Goal: Information Seeking & Learning: Check status

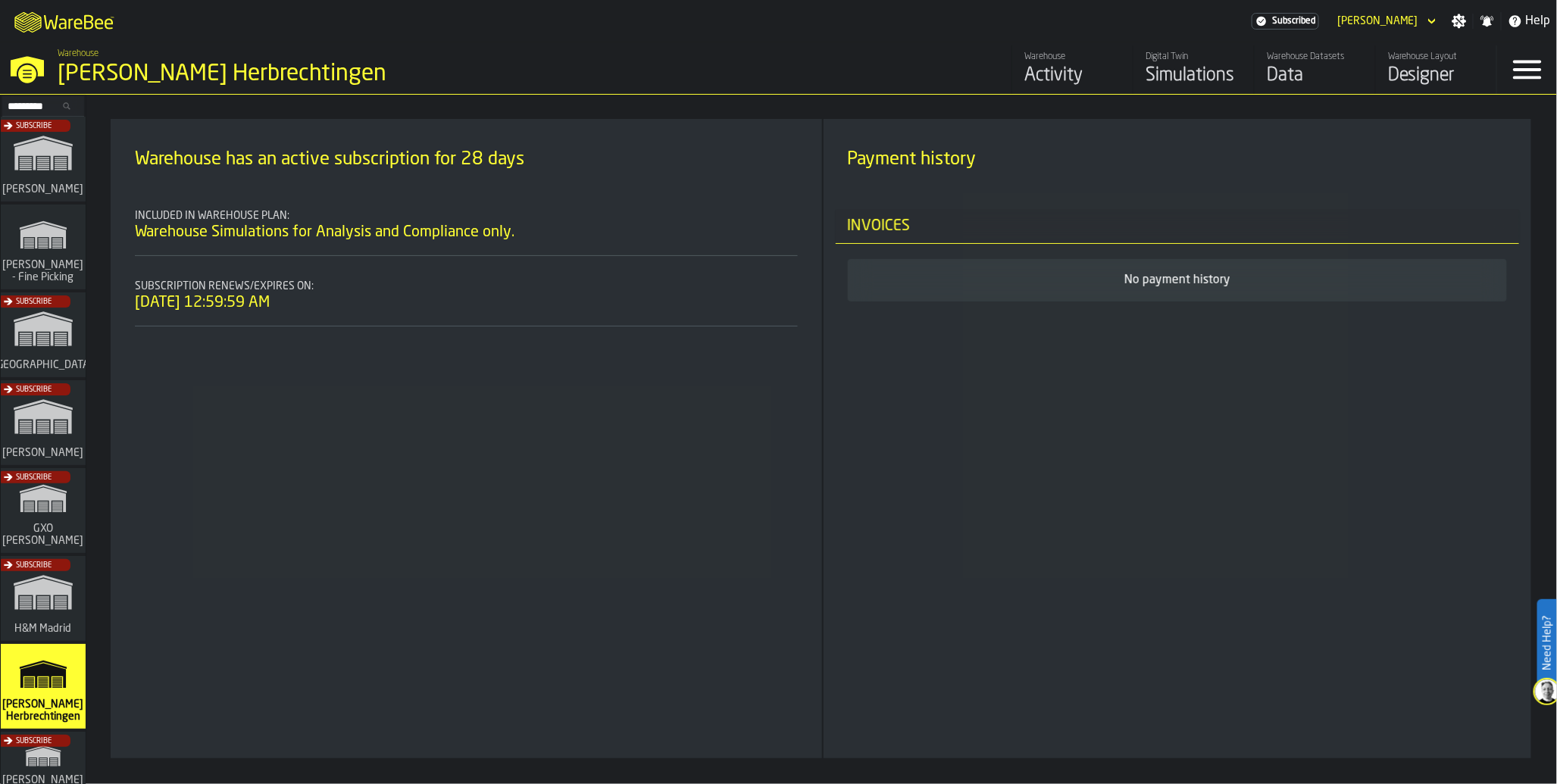
click at [57, 420] on div "Subscribe" at bounding box center [41, 427] width 85 height 88
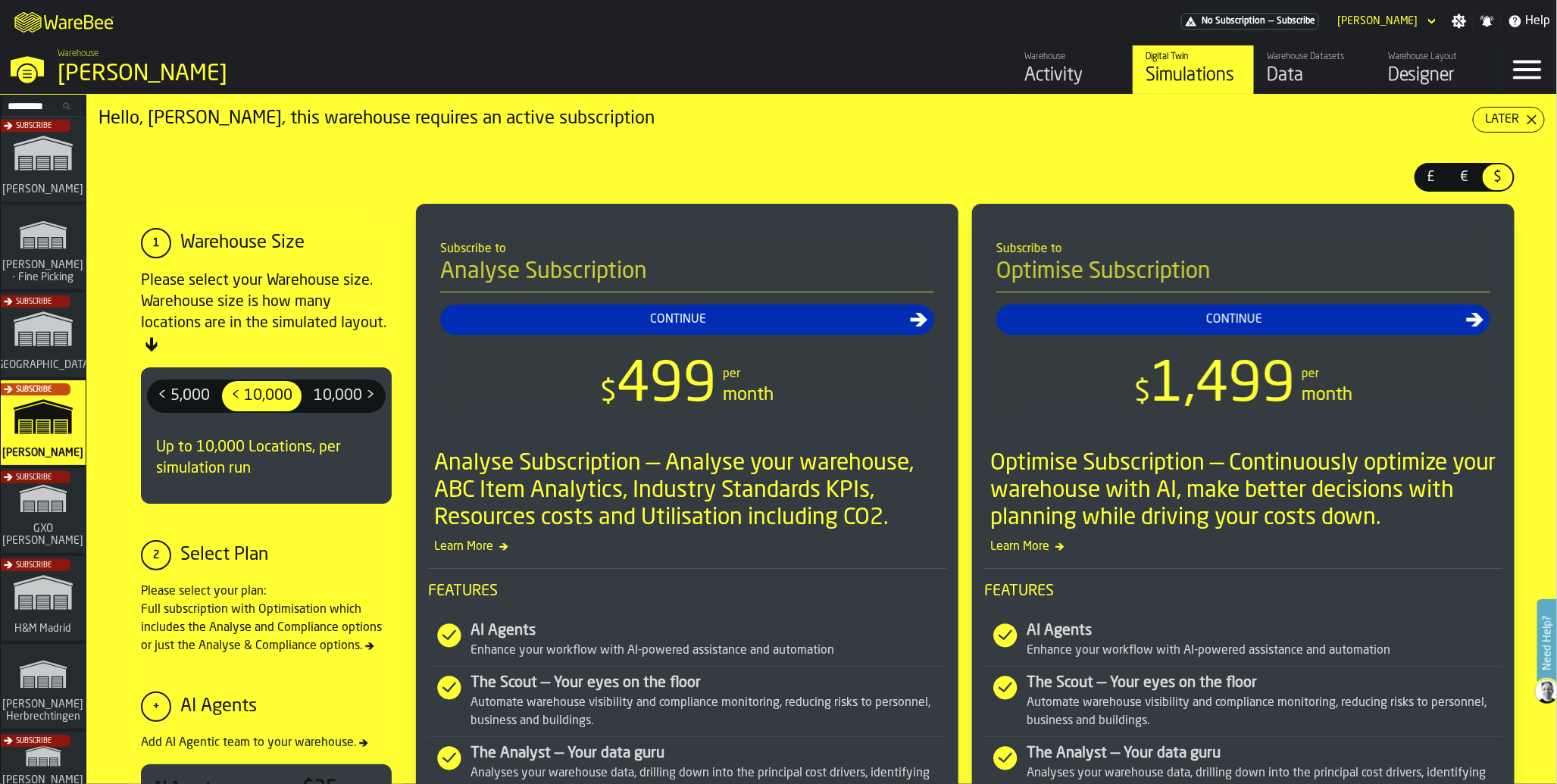
click at [1292, 68] on div "Data" at bounding box center [1315, 76] width 96 height 24
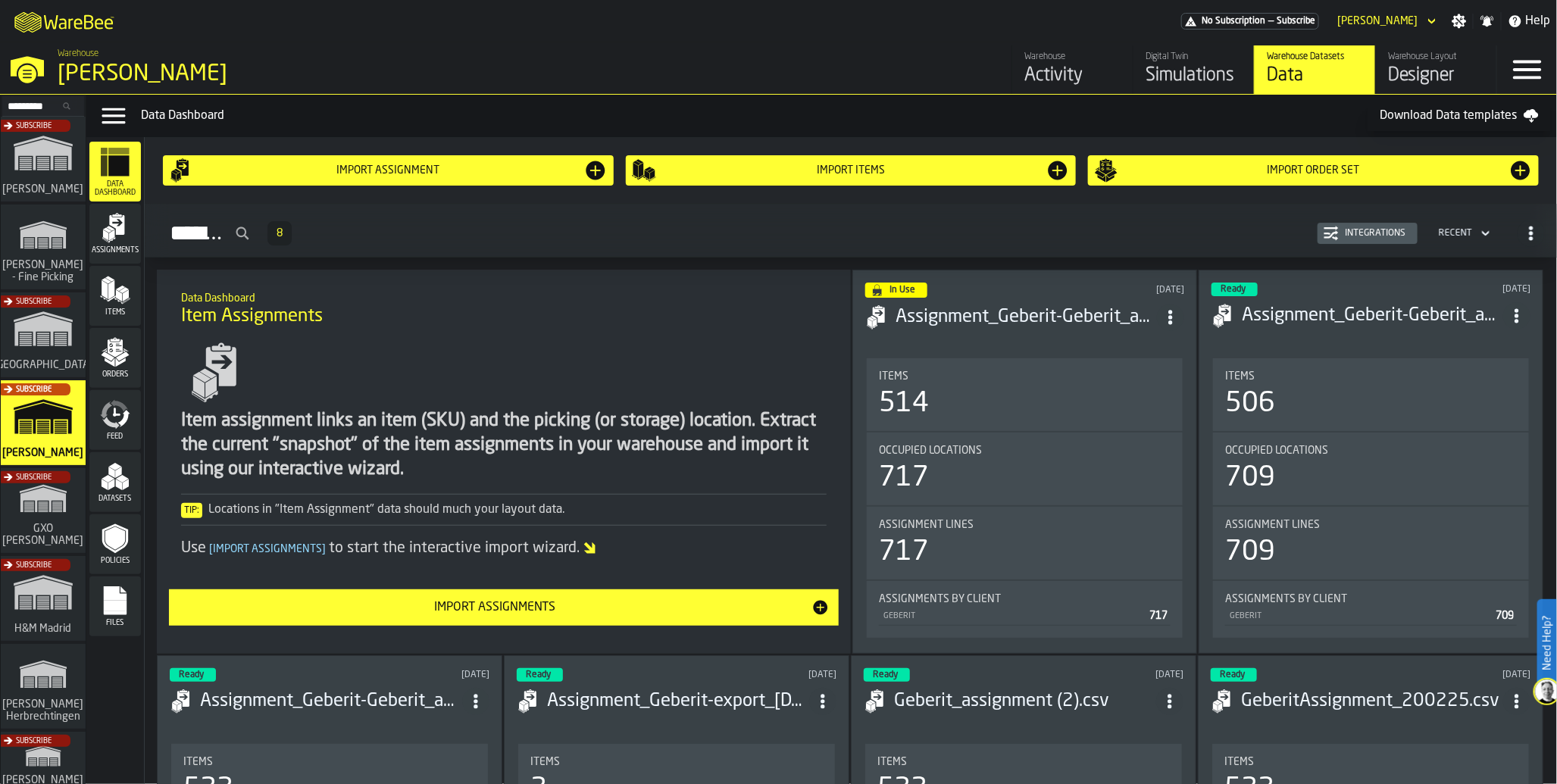
click at [116, 425] on icon "menu Feed" at bounding box center [111, 423] width 18 height 12
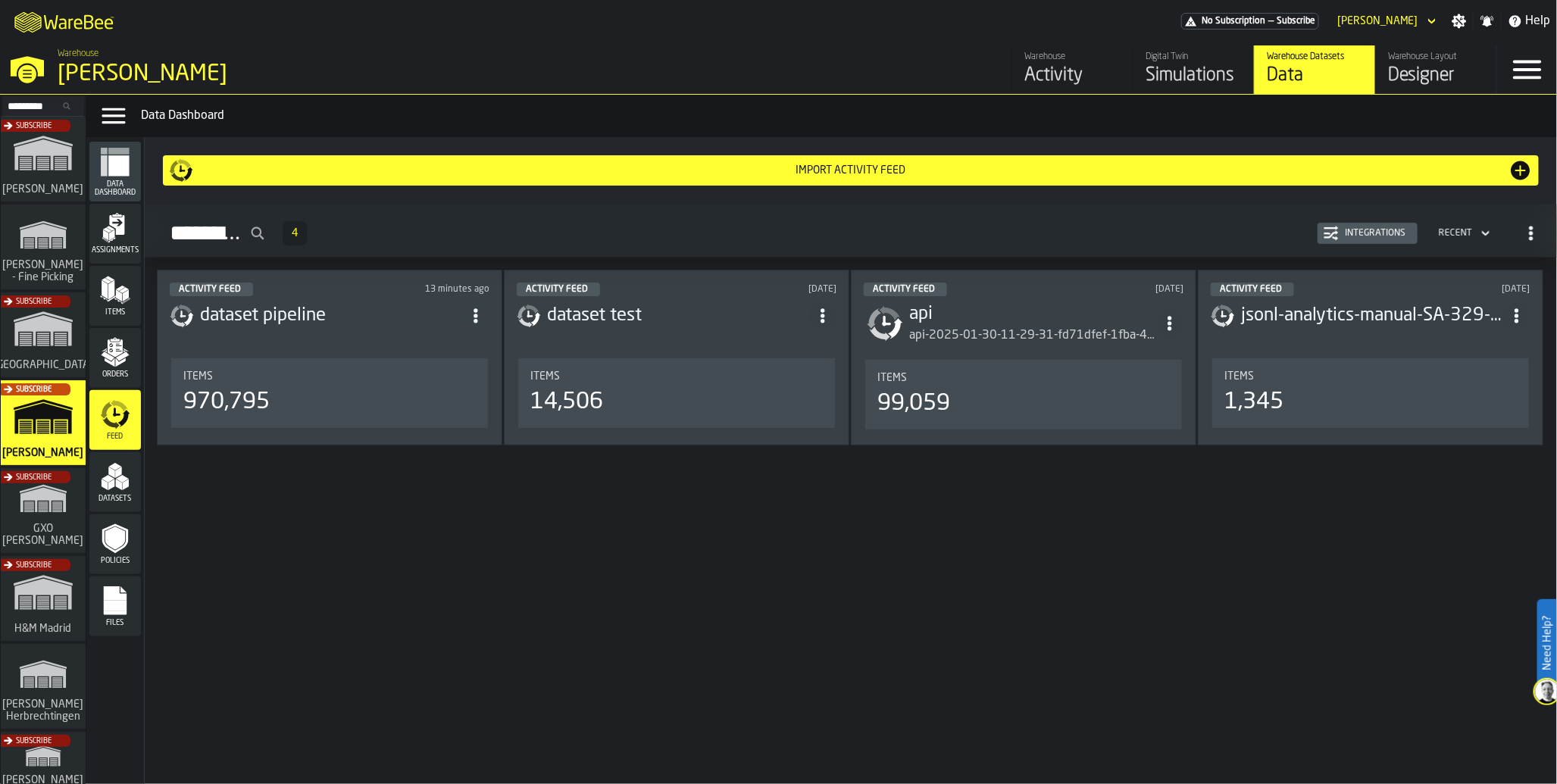
click at [334, 375] on div "Items" at bounding box center [329, 376] width 292 height 12
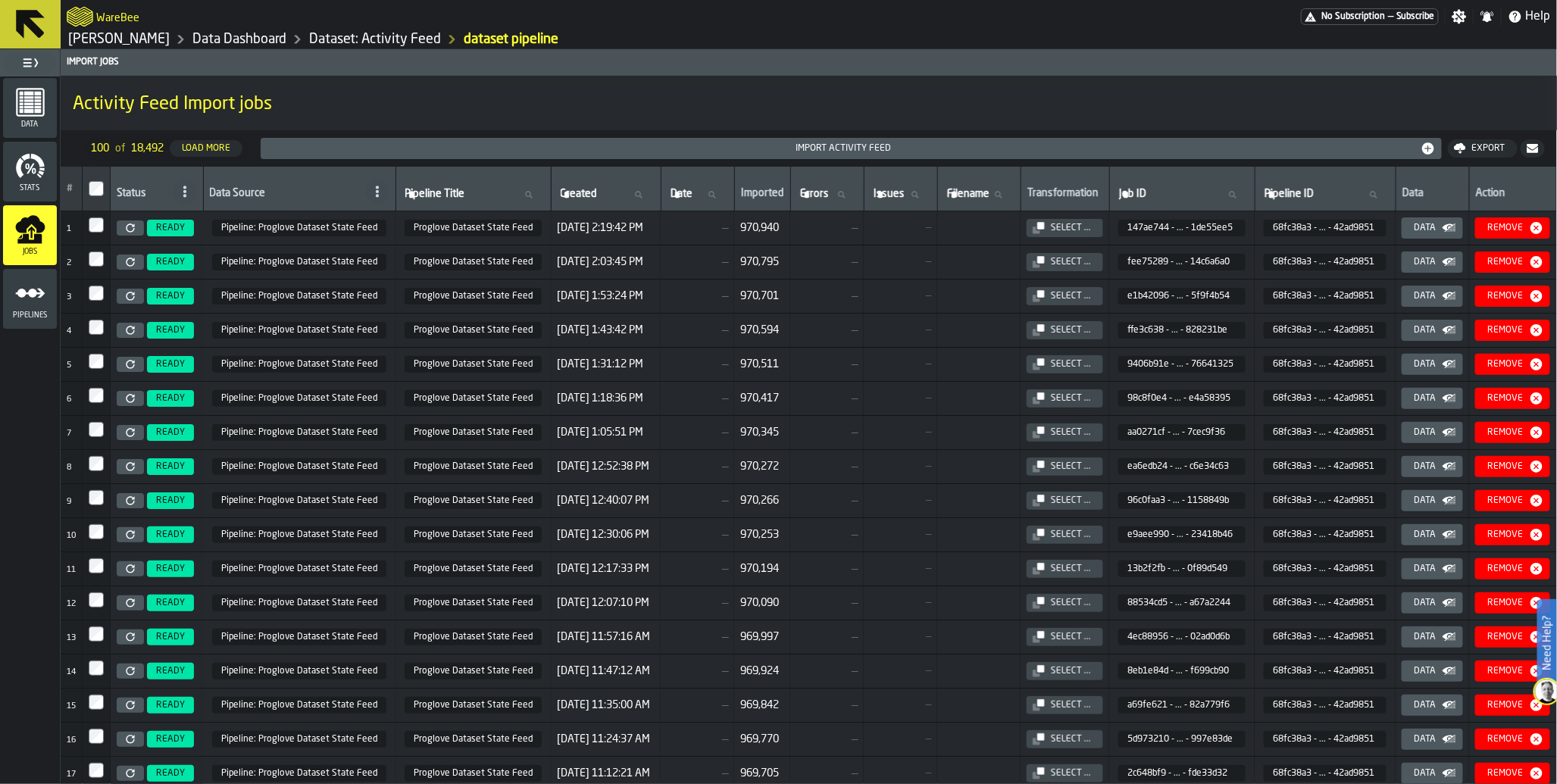
click at [1337, 15] on span "No Subscription" at bounding box center [1353, 16] width 64 height 10
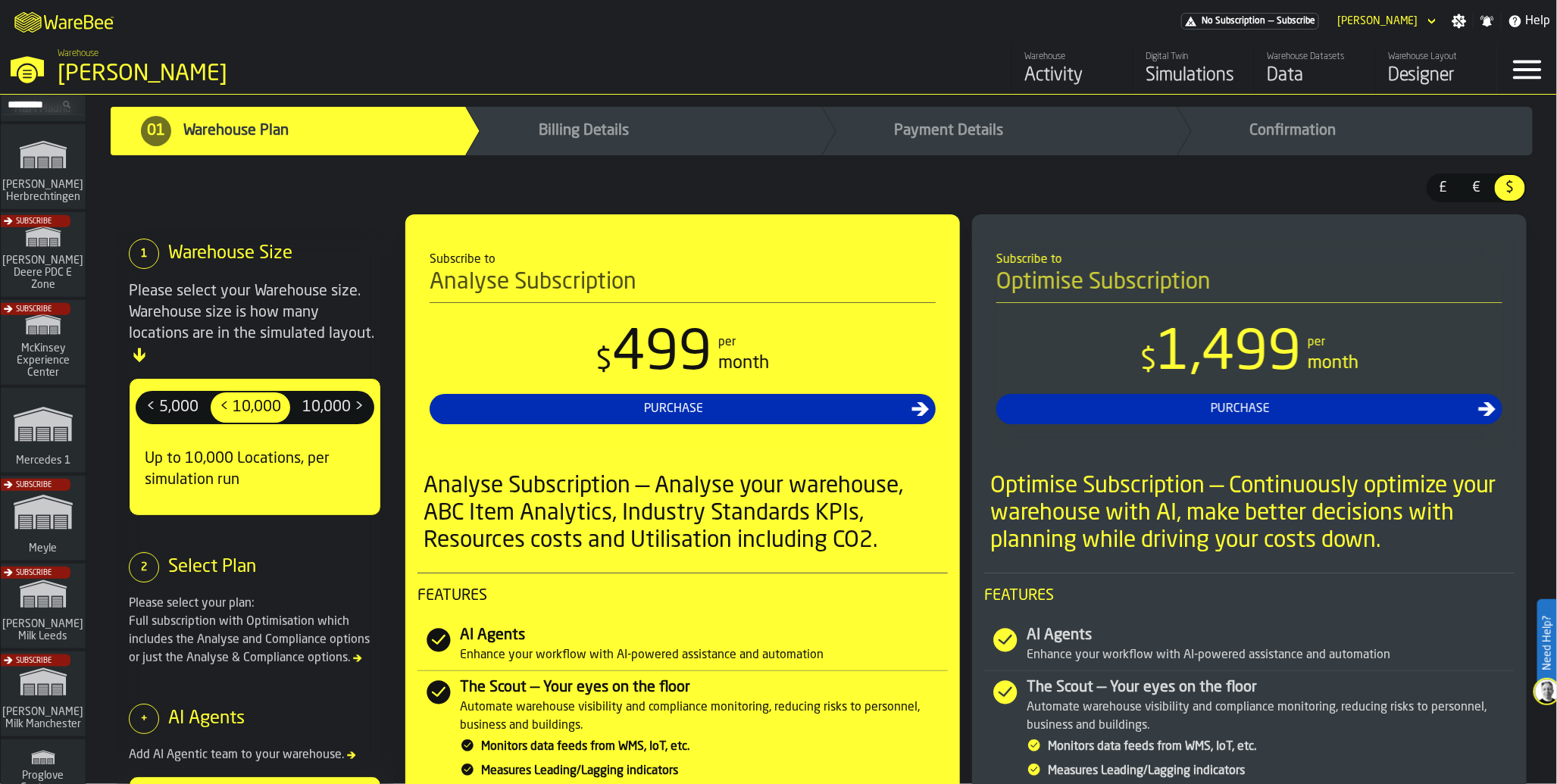
scroll to position [545, 0]
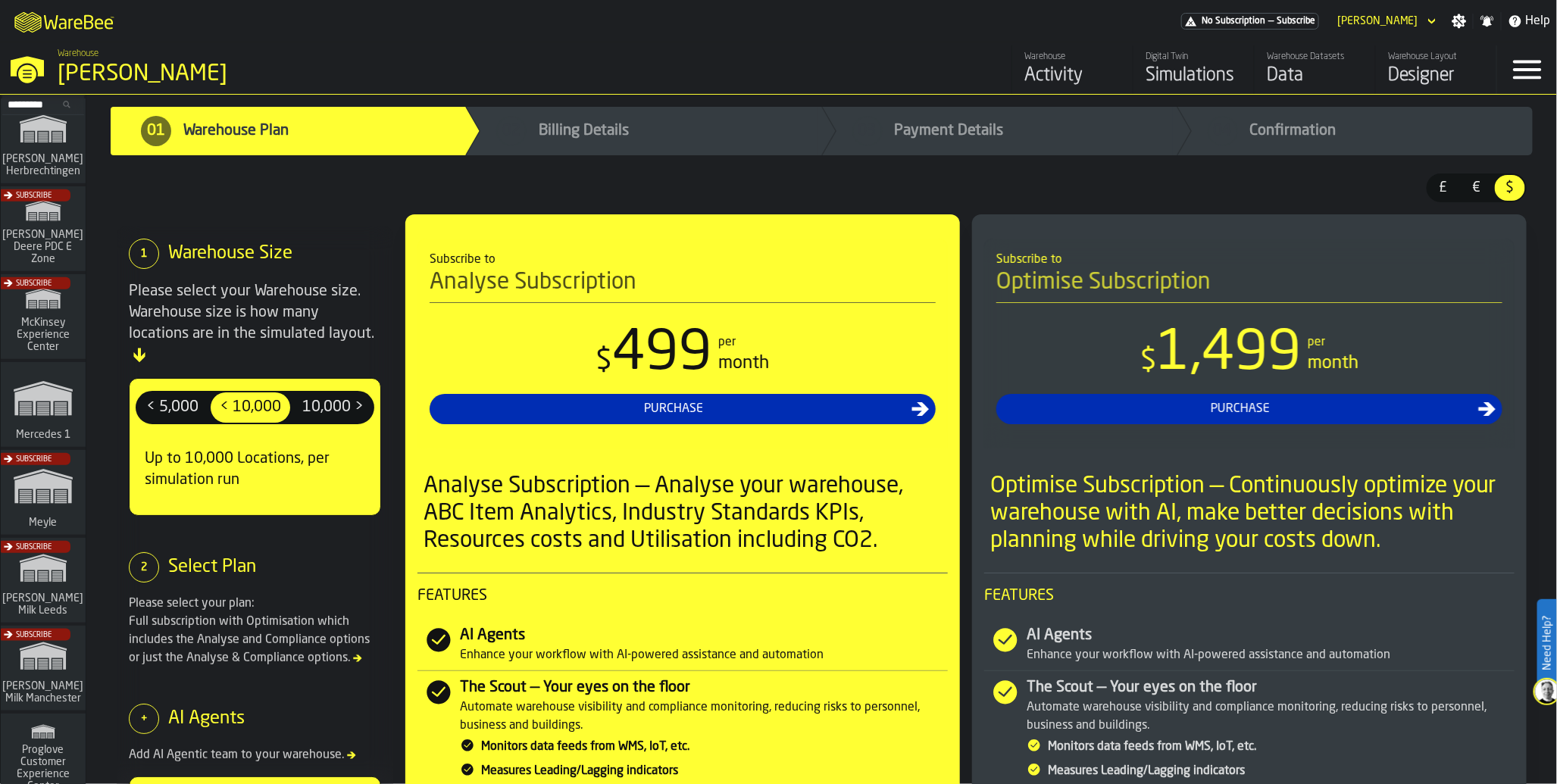
click at [40, 664] on div "Subscribe" at bounding box center [41, 672] width 85 height 88
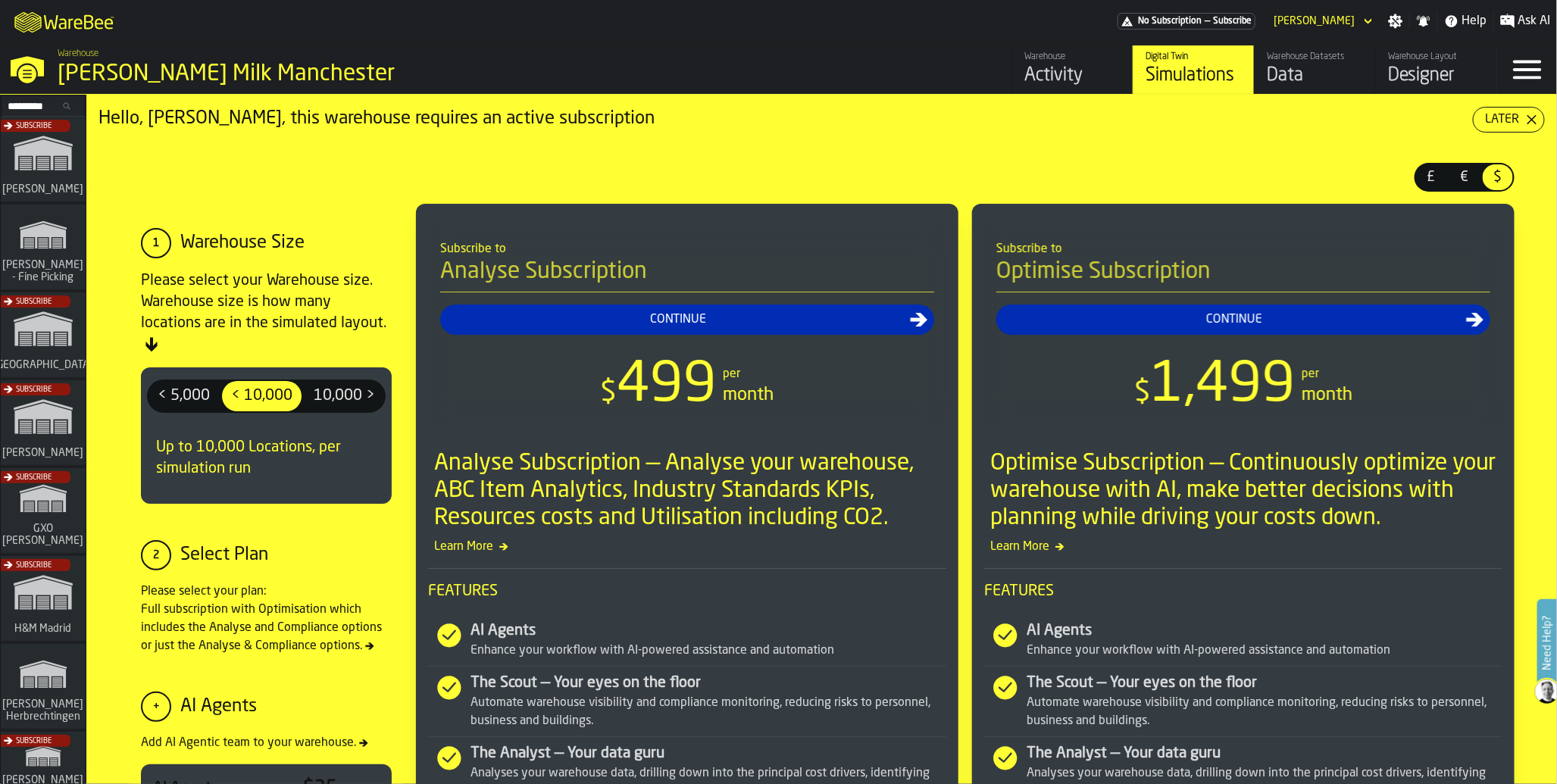
click at [1297, 72] on div "Data" at bounding box center [1315, 76] width 96 height 24
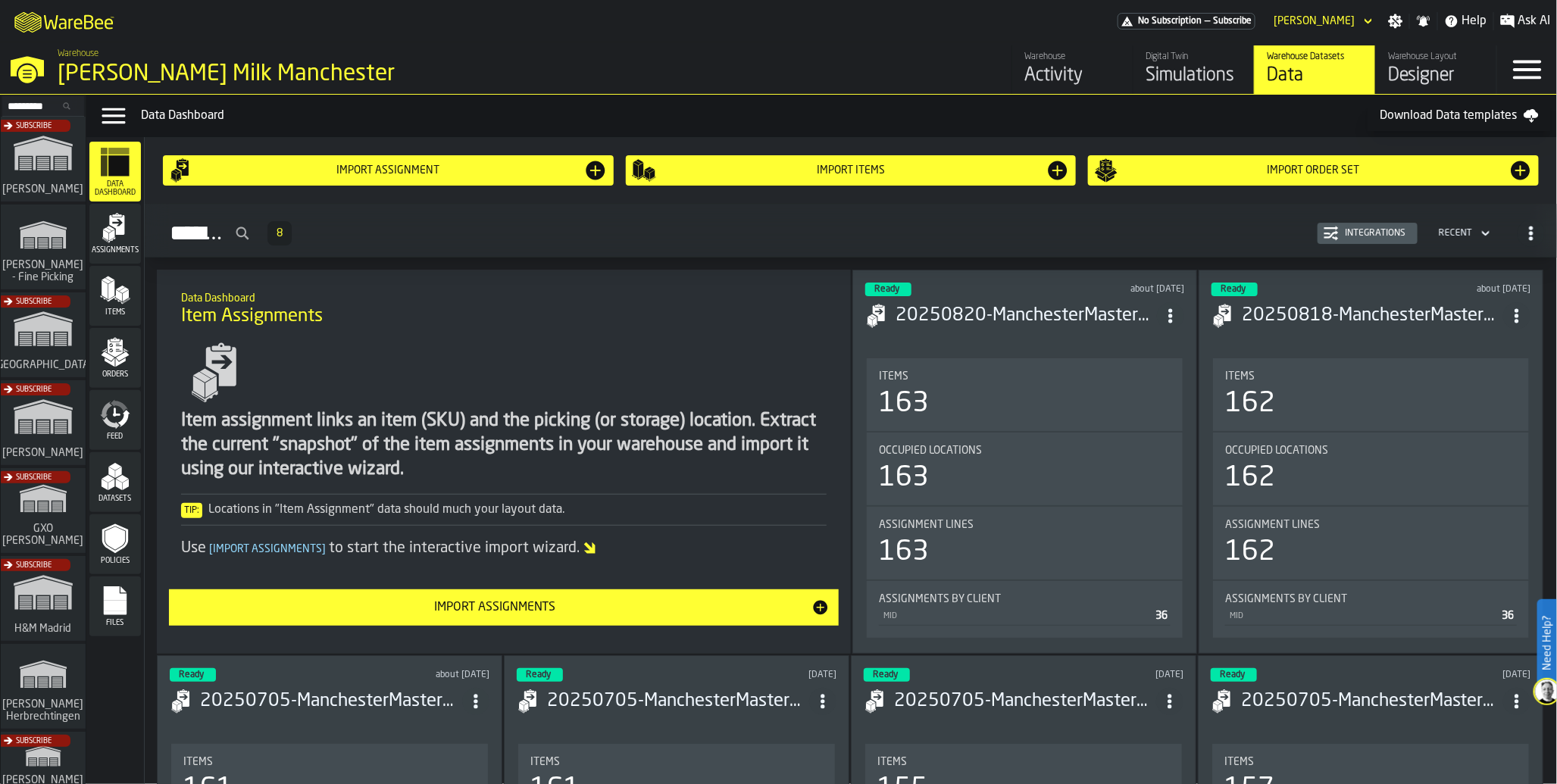
click at [111, 408] on icon "menu Feed" at bounding box center [115, 414] width 31 height 31
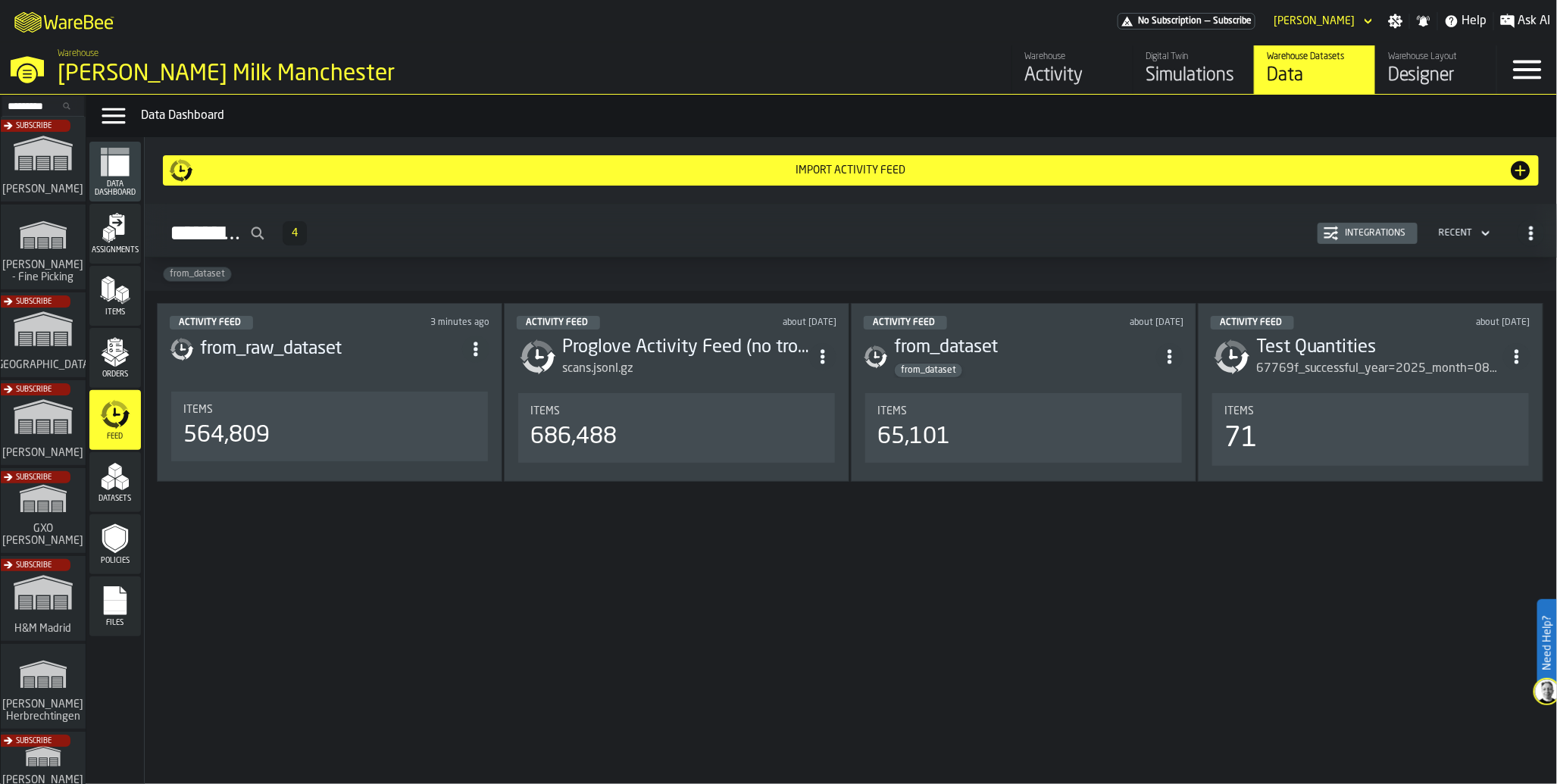
click at [226, 432] on div "564,809" at bounding box center [226, 436] width 86 height 28
